Goal: Check status: Check status

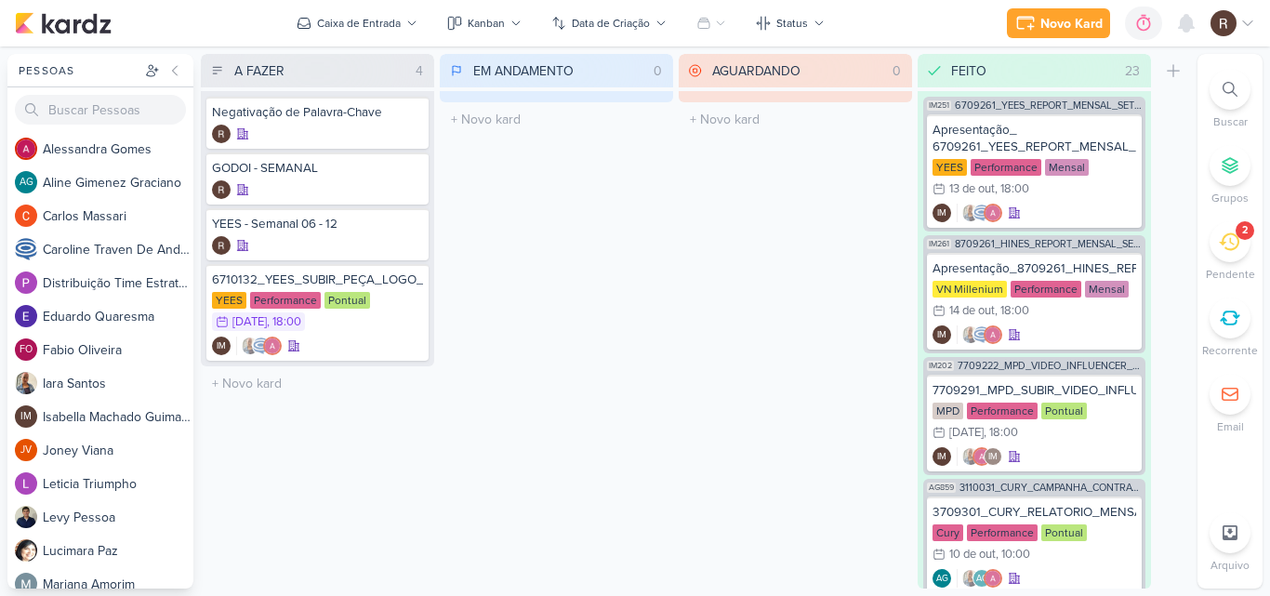
click at [1237, 237] on icon at bounding box center [1229, 242] width 20 height 18
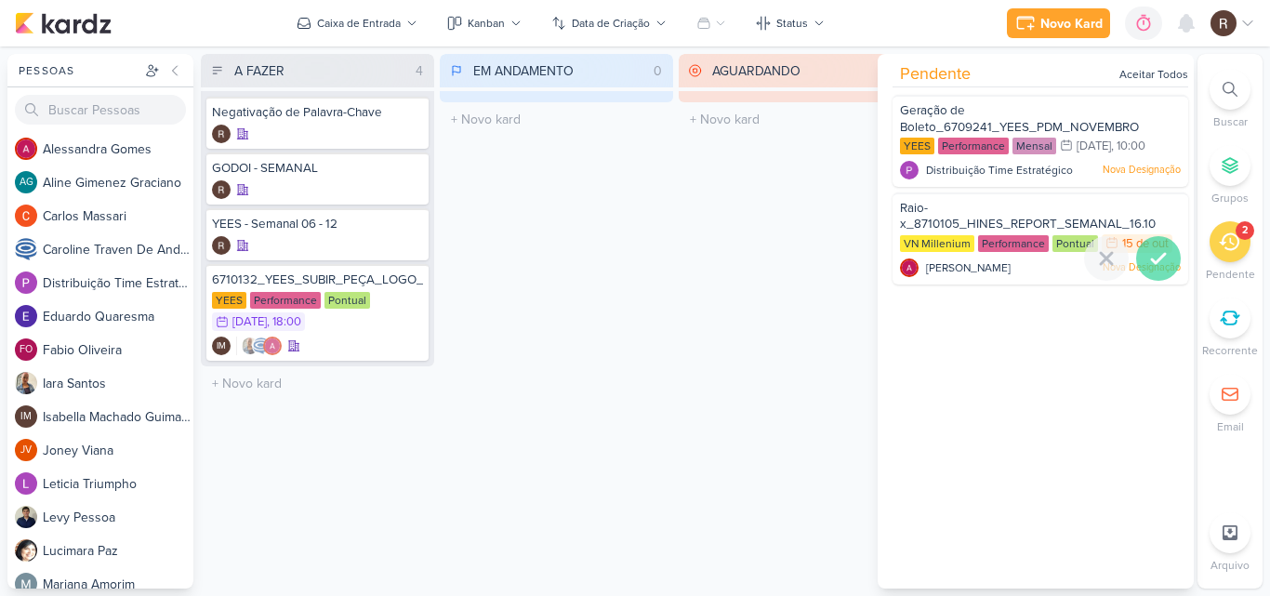
click at [1150, 245] on div at bounding box center [1158, 258] width 45 height 45
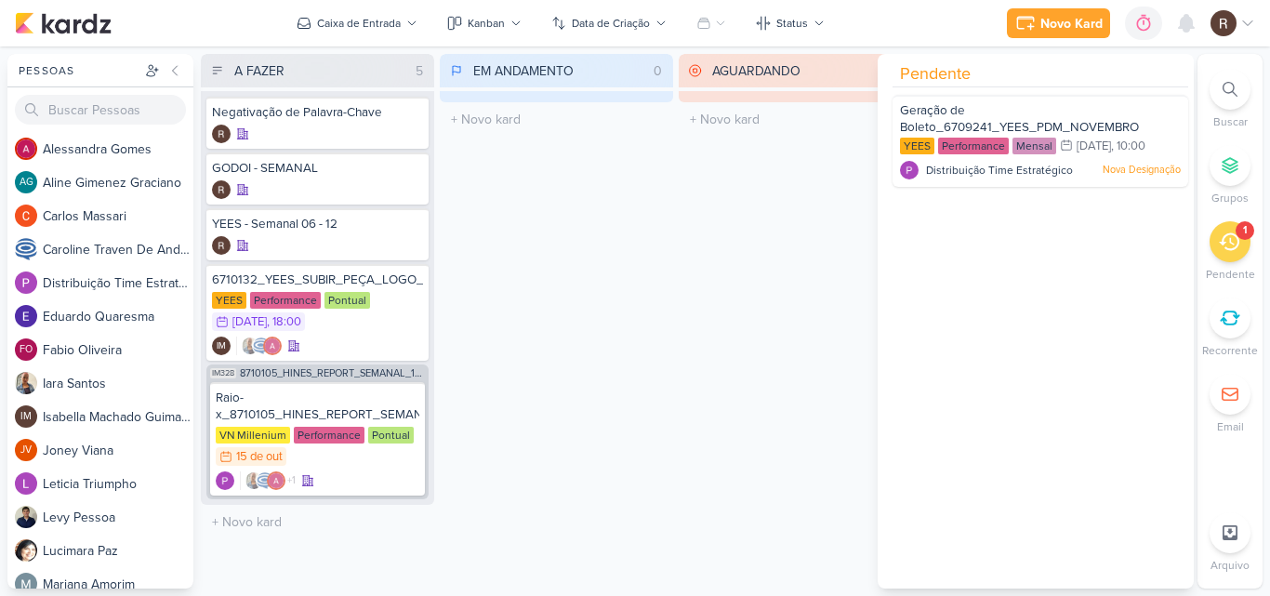
click at [669, 218] on div "EM ANDAMENTO 0 Mover Para Esquerda Mover Para Direita [GEOGRAPHIC_DATA] O títul…" at bounding box center [556, 321] width 233 height 535
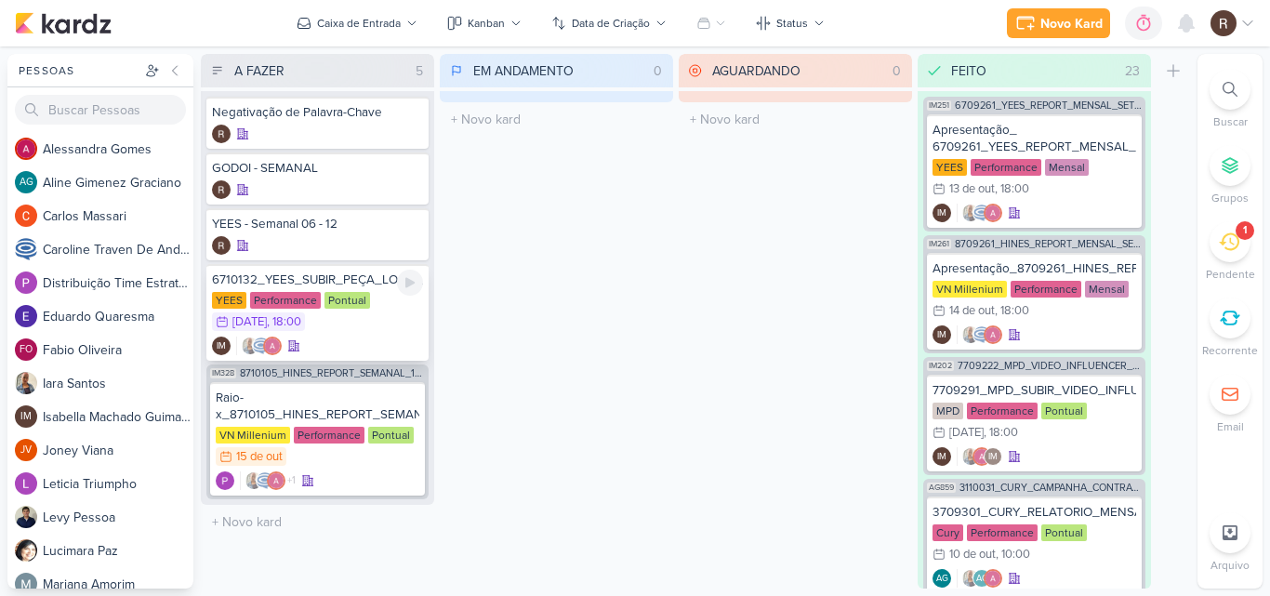
click at [308, 285] on div "6710132_YEES_SUBIR_PEÇA_LOGO_NOVA" at bounding box center [317, 280] width 211 height 17
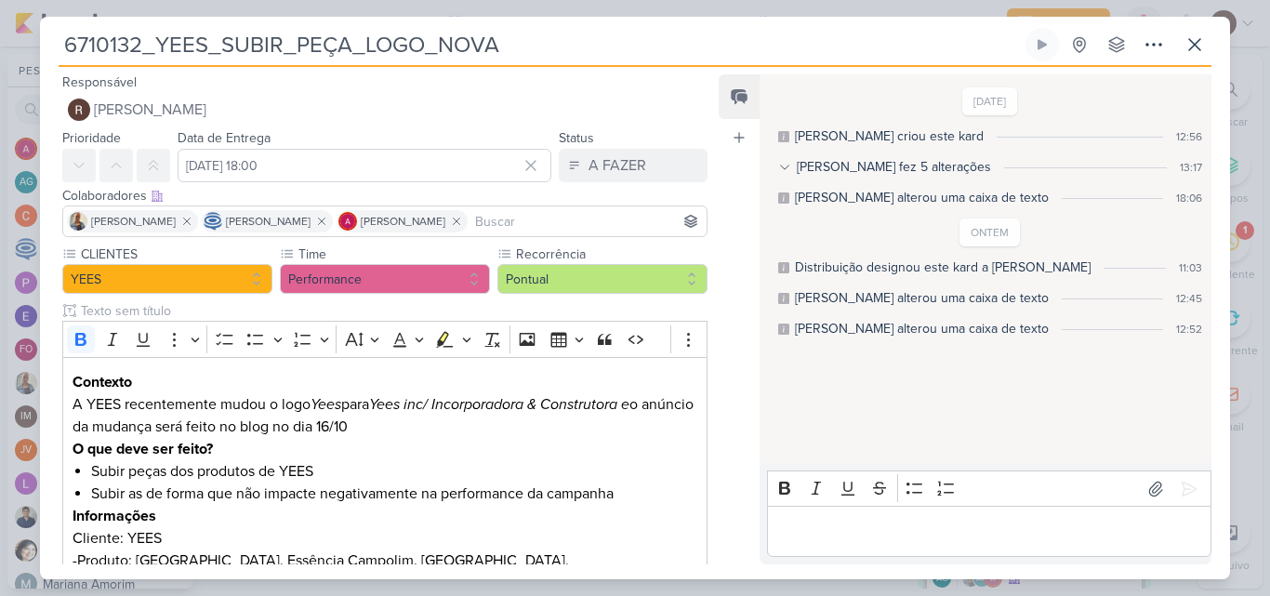
click at [715, 452] on div "Responsável [PERSON_NAME] Nenhum contato encontrado create new contact Novo Con…" at bounding box center [635, 323] width 1190 height 512
click at [721, 453] on div "Feed Atrelar email Solte o email para atrelar ao kard" at bounding box center [739, 319] width 41 height 490
click at [757, 443] on div "Feed Atrelar email Solte o email para atrelar ao kard" at bounding box center [739, 319] width 41 height 490
drag, startPoint x: 735, startPoint y: 436, endPoint x: 735, endPoint y: 523, distance: 86.5
click at [735, 523] on div "Feed Atrelar email Solte o email para atrelar ao kard" at bounding box center [739, 319] width 41 height 490
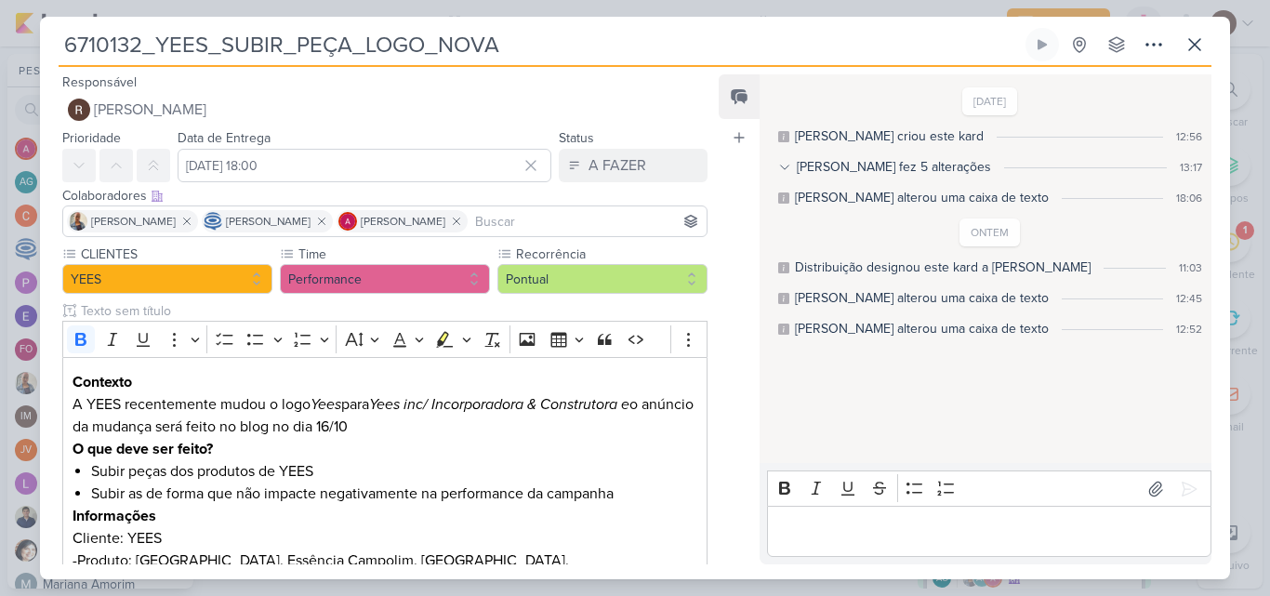
click at [736, 524] on div "Feed Atrelar email Solte o email para atrelar ao kard" at bounding box center [739, 319] width 41 height 490
click at [1186, 47] on icon at bounding box center [1195, 44] width 22 height 22
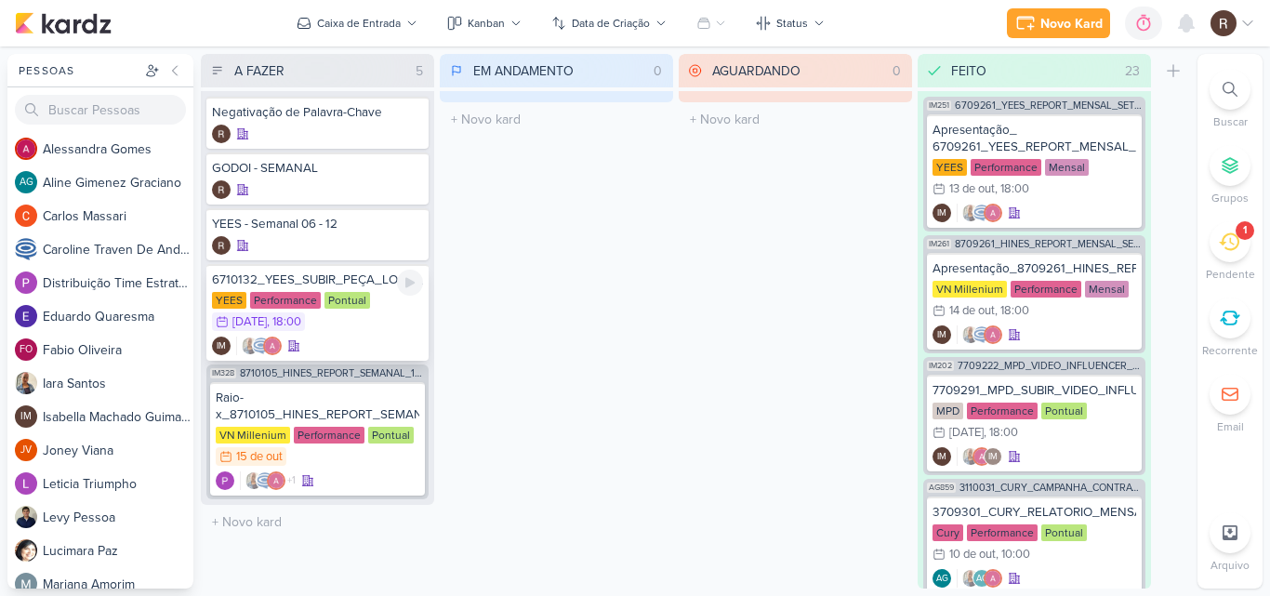
click at [375, 325] on div "YEES Performance Pontual 16/10 [DATE] 18:00" at bounding box center [317, 312] width 211 height 41
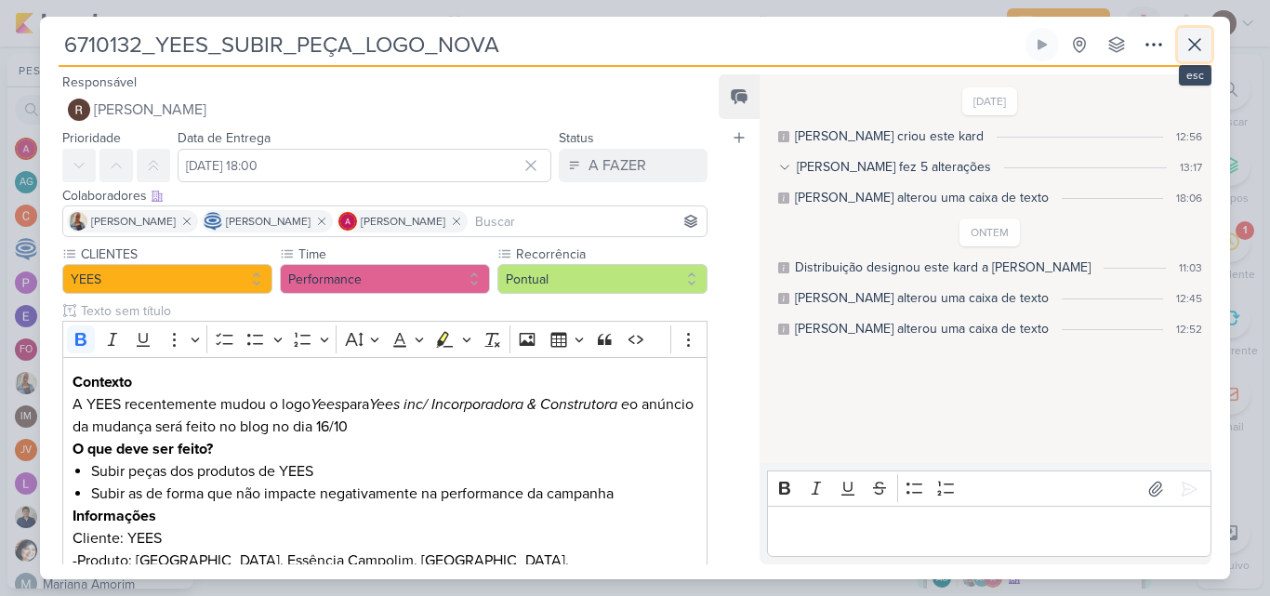
click at [1182, 37] on button at bounding box center [1194, 44] width 33 height 33
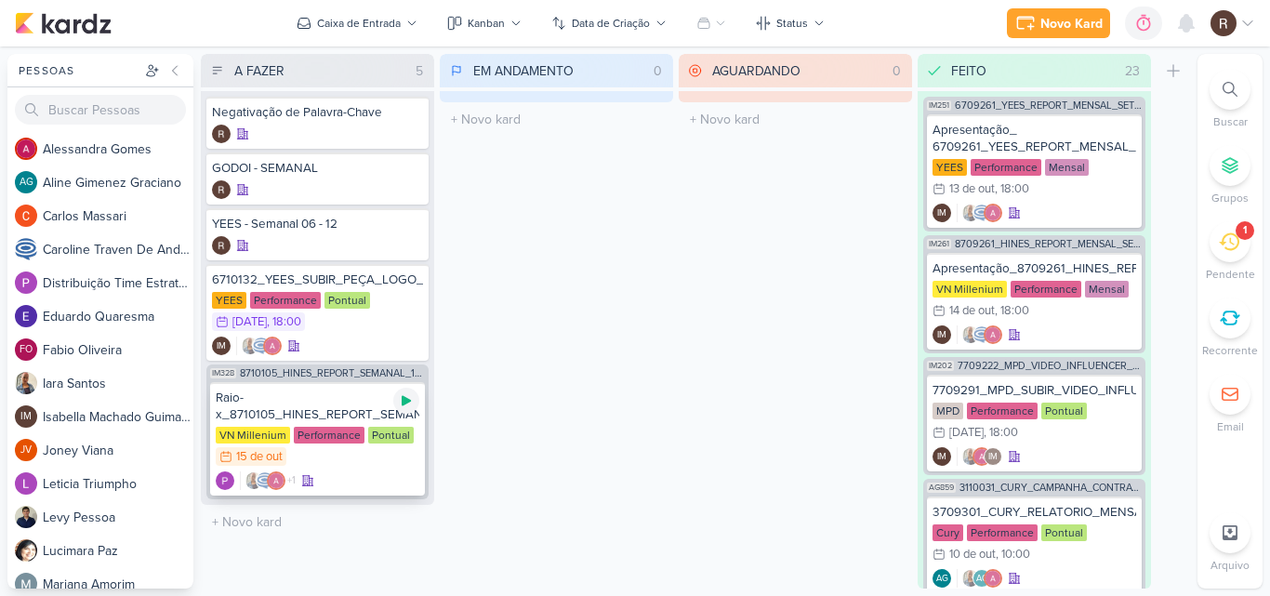
click at [404, 406] on icon at bounding box center [406, 400] width 15 height 15
click at [312, 407] on div "Raio-x_8710105_HINES_REPORT_SEMANAL_16.10" at bounding box center [318, 406] width 204 height 33
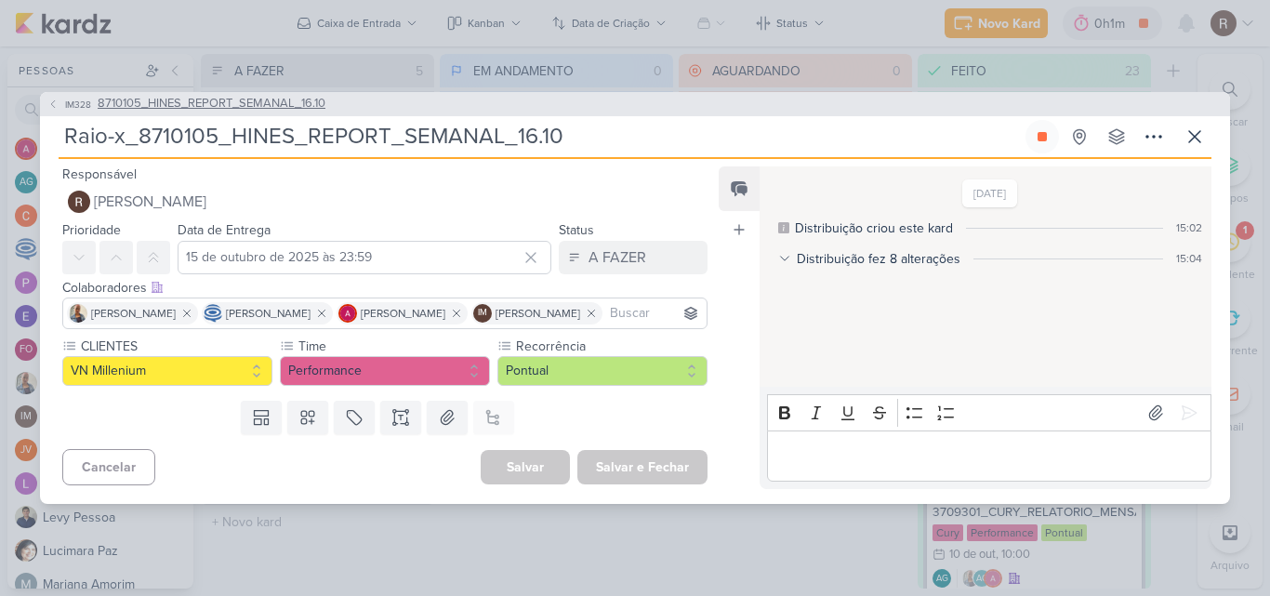
click at [295, 95] on span "8710105_HINES_REPORT_SEMANAL_16.10" at bounding box center [212, 104] width 228 height 19
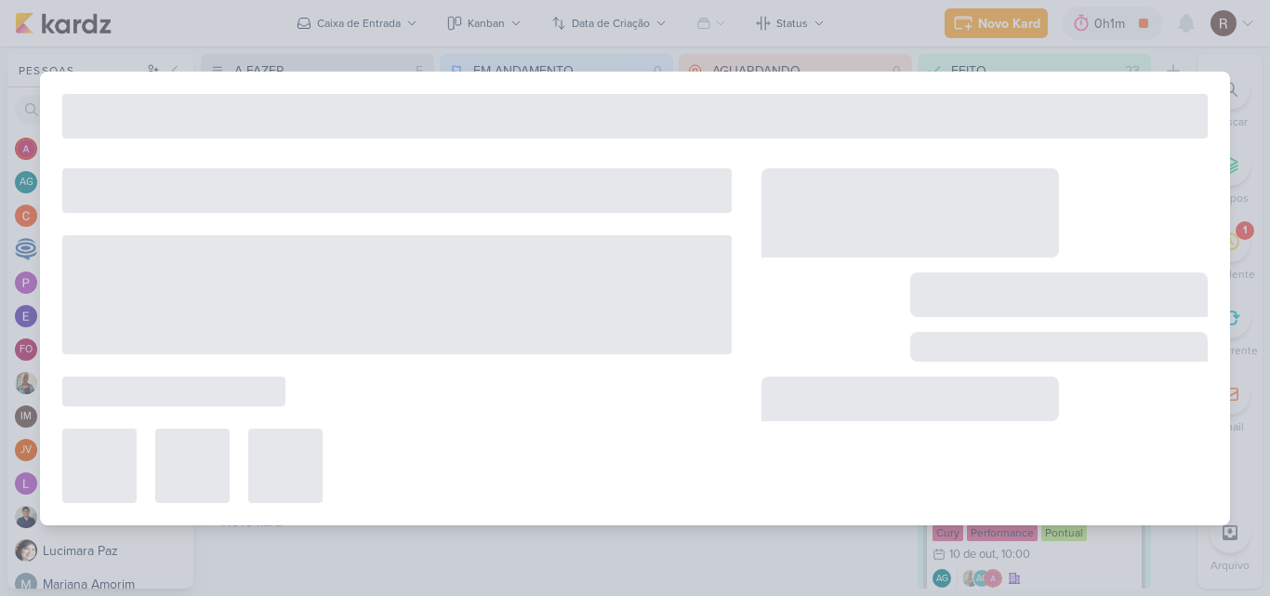
type input "8710105_HINES_REPORT_SEMANAL_16.10"
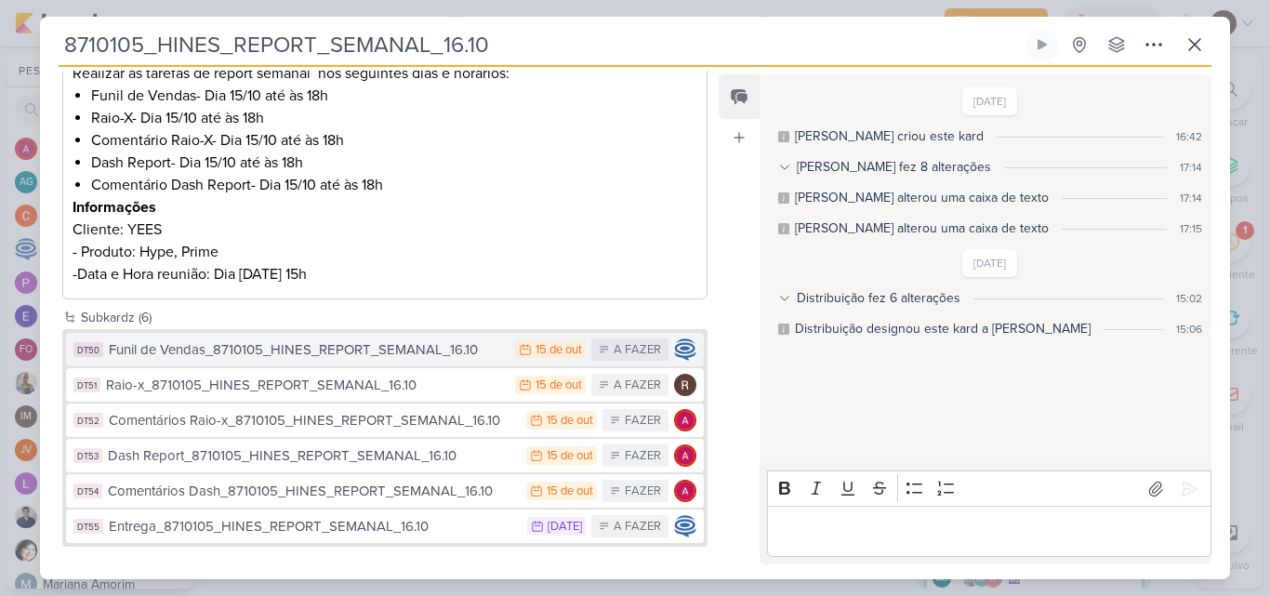
scroll to position [327, 0]
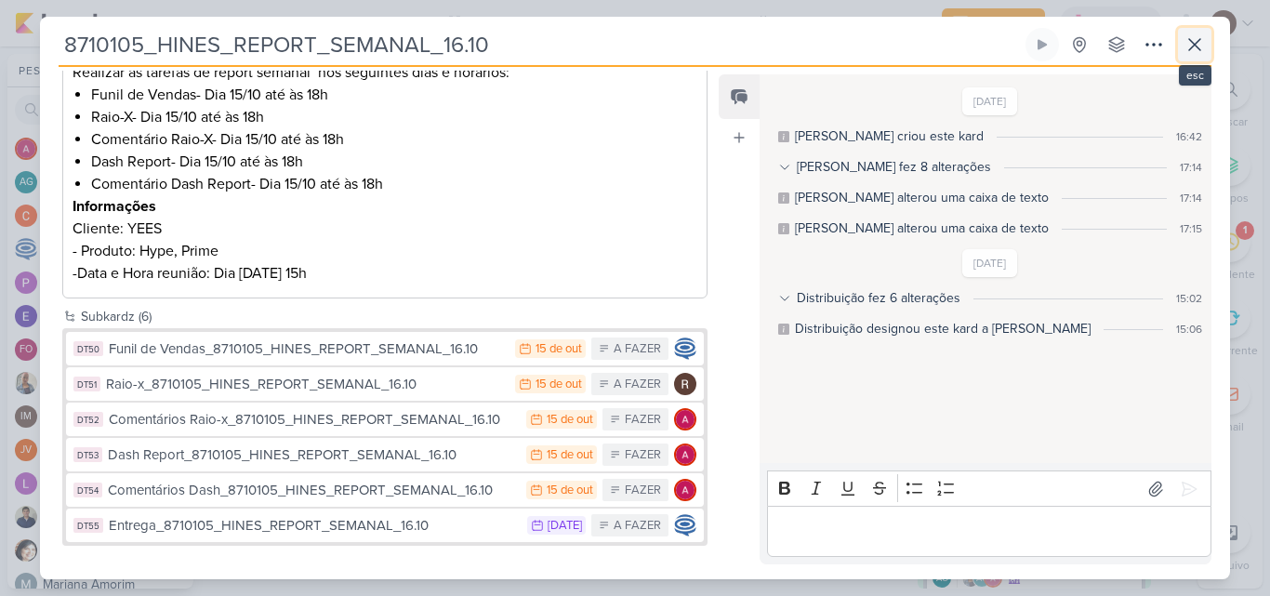
click at [1203, 39] on icon at bounding box center [1195, 44] width 22 height 22
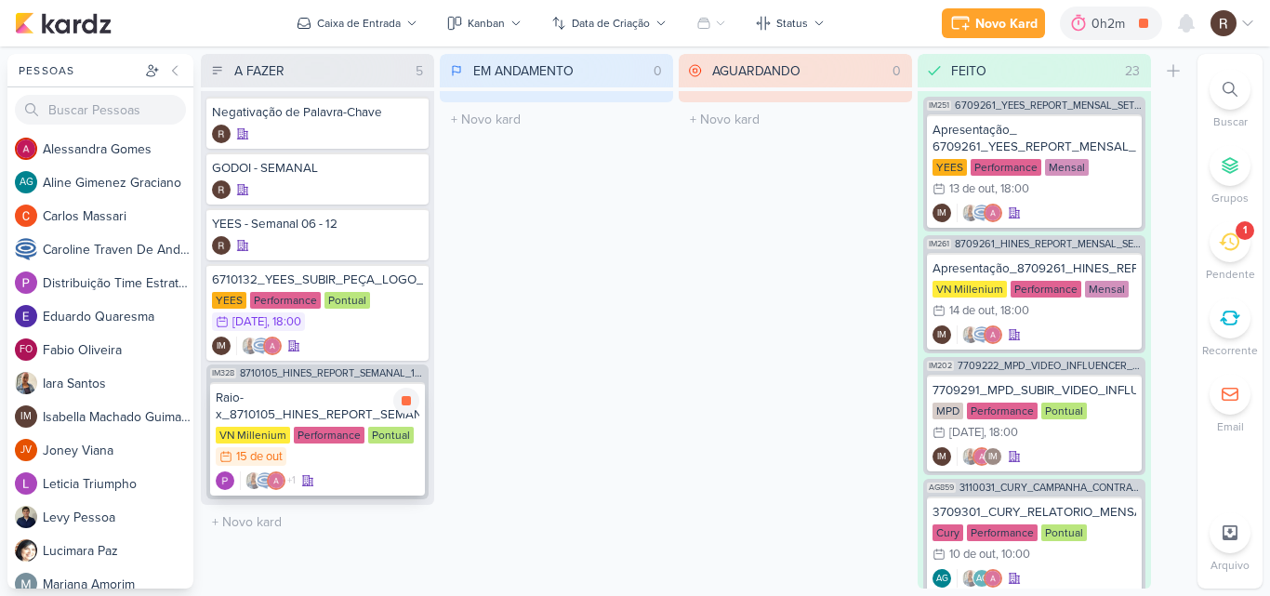
click at [365, 404] on div "Raio-x_8710105_HINES_REPORT_SEMANAL_16.10" at bounding box center [318, 406] width 204 height 33
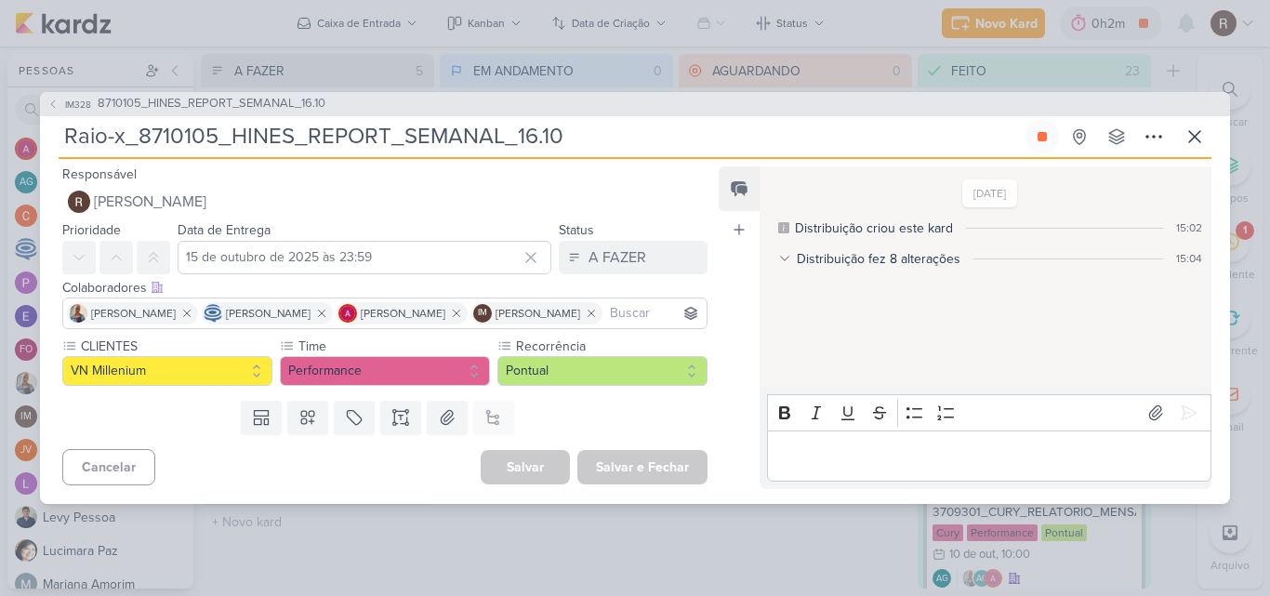
click at [805, 460] on p "Editor editing area: main" at bounding box center [988, 455] width 425 height 22
click at [1174, 398] on button at bounding box center [1189, 413] width 30 height 30
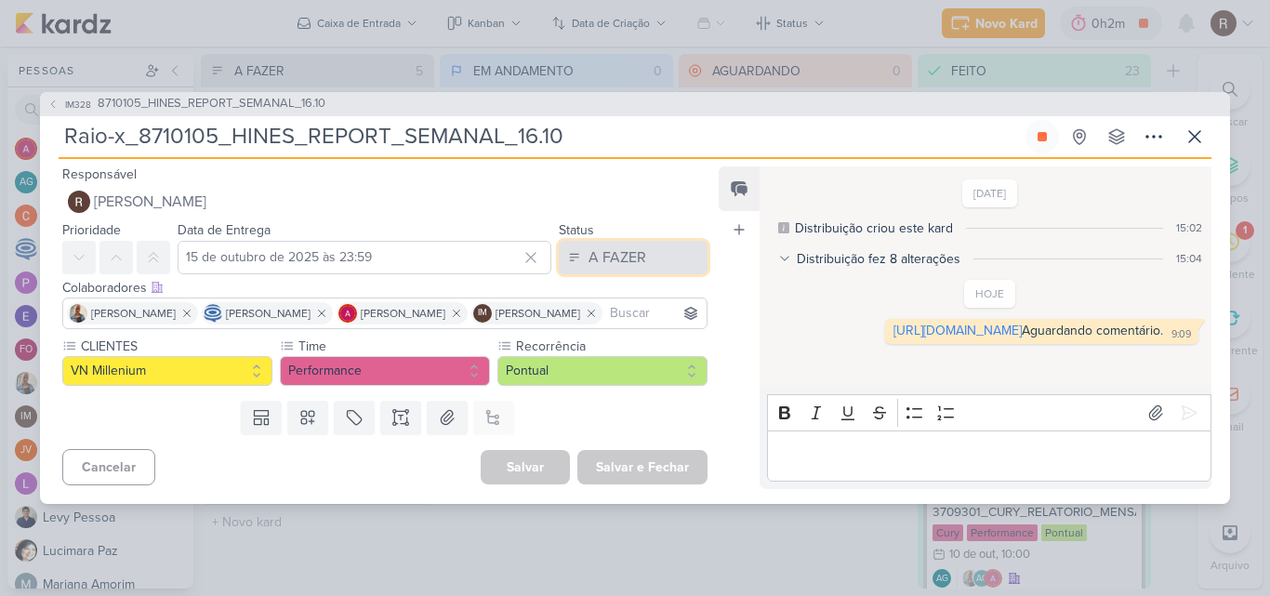
click at [657, 244] on button "A FAZER" at bounding box center [633, 257] width 149 height 33
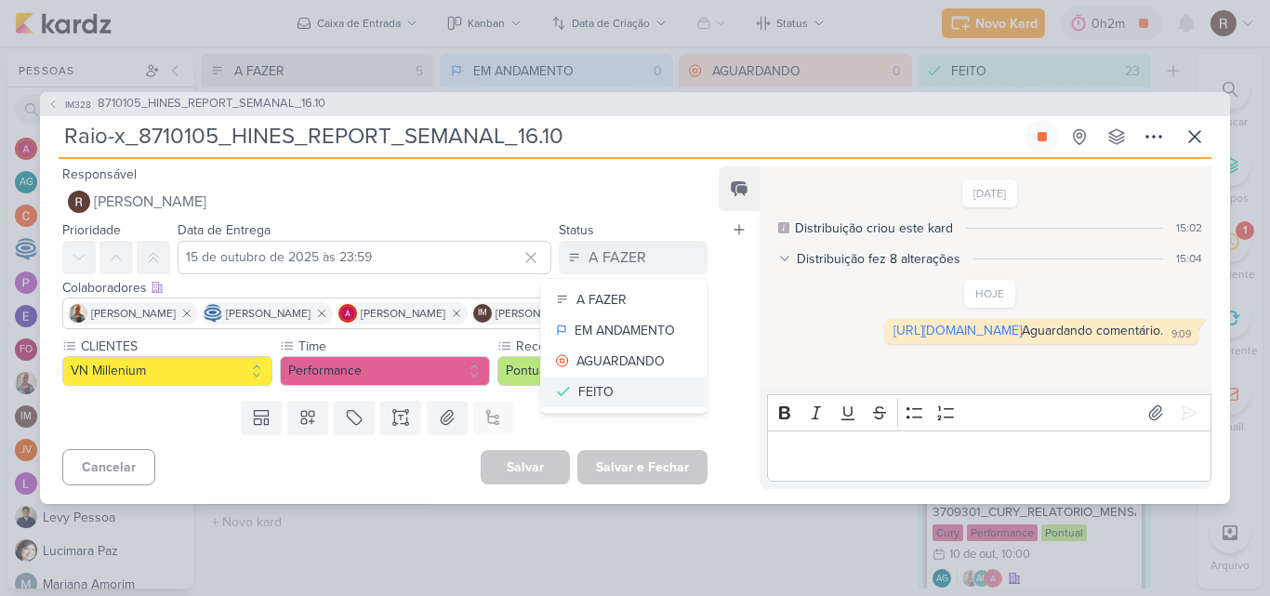
click at [647, 382] on button "FEITO" at bounding box center [624, 392] width 166 height 31
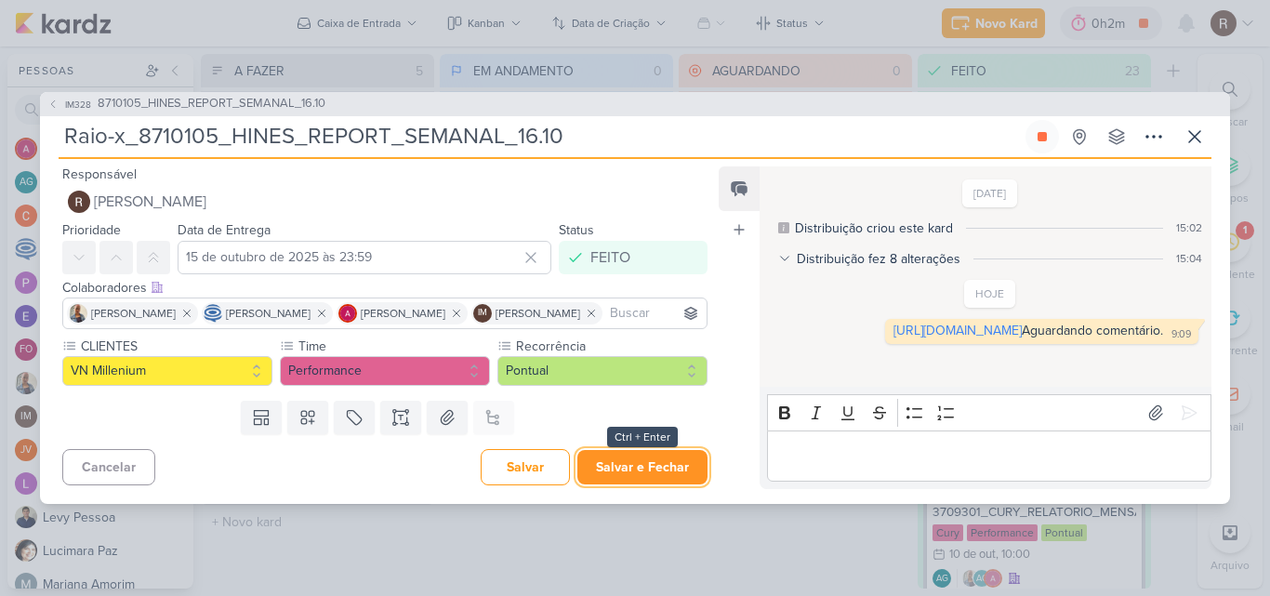
click at [685, 484] on button "Salvar e Fechar" at bounding box center [642, 467] width 130 height 34
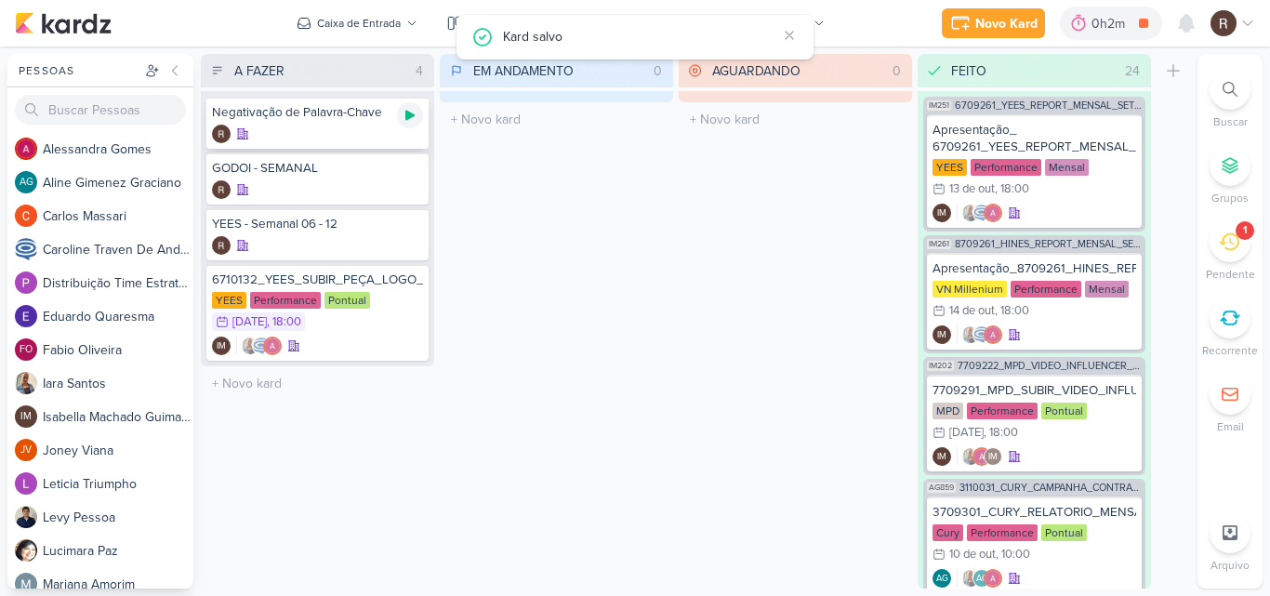
click at [409, 114] on icon at bounding box center [409, 116] width 9 height 10
